Goal: Transaction & Acquisition: Register for event/course

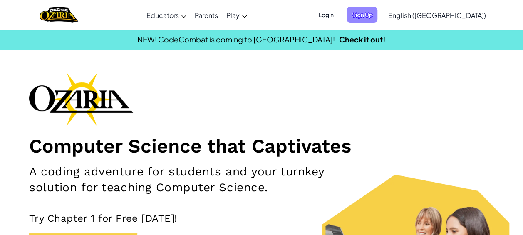
click at [377, 17] on span "Sign Up" at bounding box center [361, 14] width 31 height 15
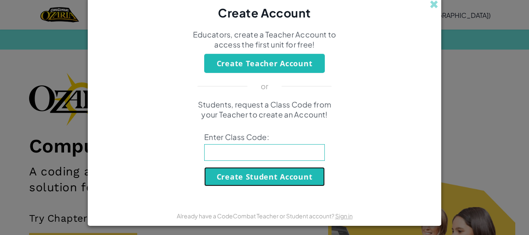
click at [253, 174] on button "Create Student Account" at bounding box center [264, 176] width 121 height 19
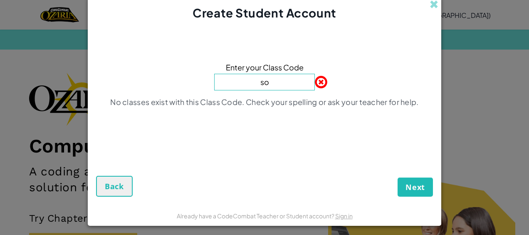
type input "s"
type input "softcoinspell"
click at [240, 84] on div "Enter your Class Code softcoinspell No classes exist with this Class Code. Chec…" at bounding box center [264, 87] width 337 height 114
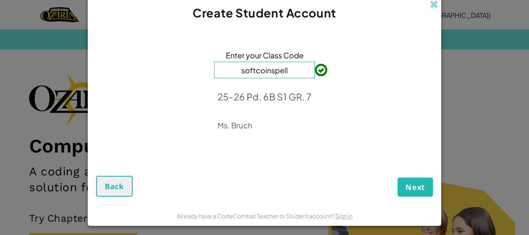
drag, startPoint x: 406, startPoint y: 184, endPoint x: 321, endPoint y: 181, distance: 84.5
click at [321, 181] on div "Next Back" at bounding box center [264, 176] width 337 height 40
click at [402, 198] on form "Enter your Class Code softcoinspell 25-26 Pd. 6B S1 GR. 7 [PERSON_NAME] Next Ba…" at bounding box center [264, 112] width 353 height 183
click at [402, 182] on button "Next" at bounding box center [415, 186] width 35 height 19
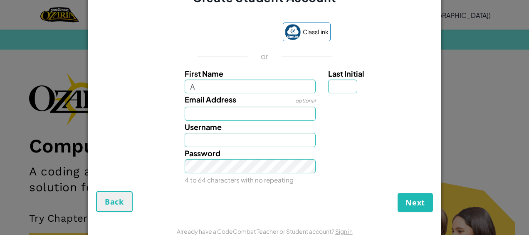
type input "[PERSON_NAME]"
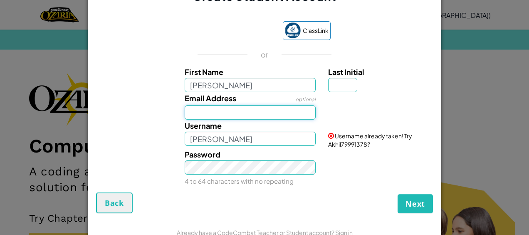
click at [195, 109] on input "Email Address" at bounding box center [250, 112] width 131 height 14
type input "[EMAIL_ADDRESS][DOMAIN_NAME]"
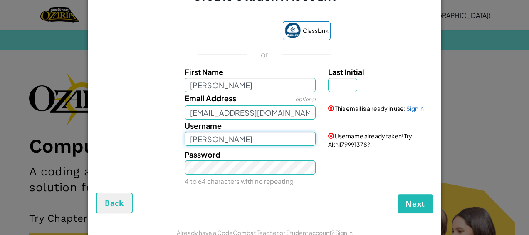
click at [207, 139] on input "[PERSON_NAME]" at bounding box center [250, 138] width 131 height 14
click at [407, 108] on link "Sign in" at bounding box center [414, 107] width 17 height 7
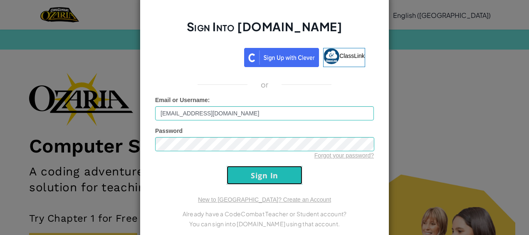
click at [246, 174] on input "Sign In" at bounding box center [265, 174] width 76 height 19
